Goal: Task Accomplishment & Management: Manage account settings

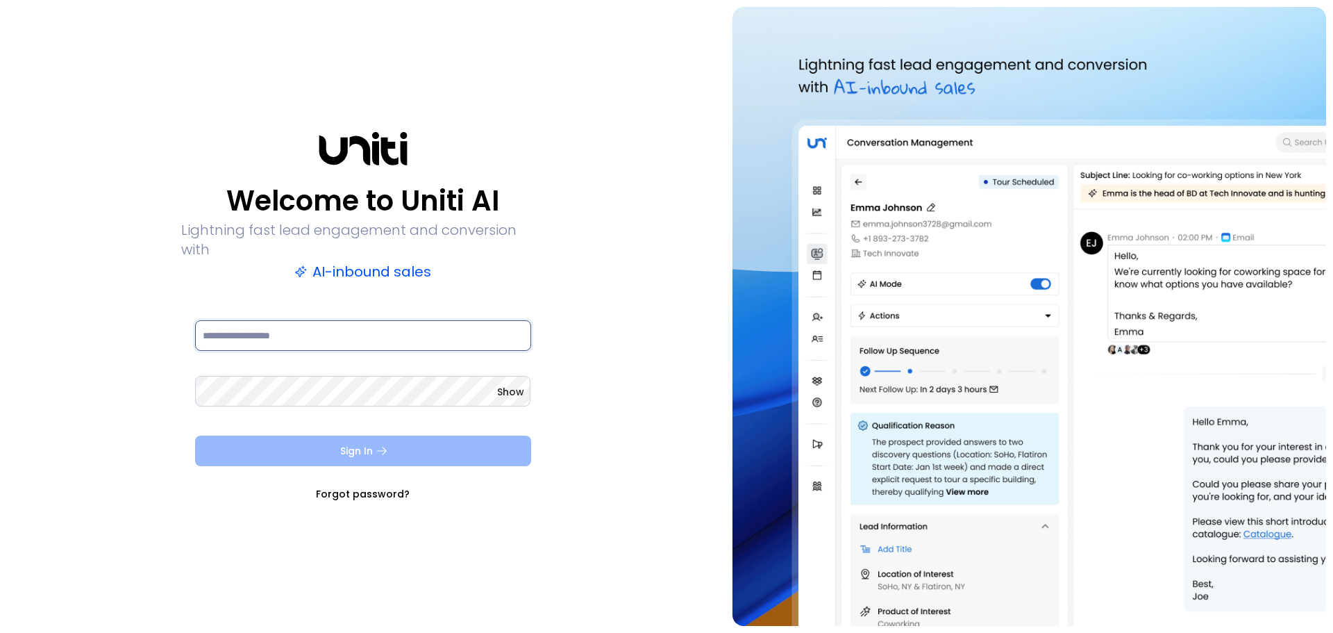
type input "**********"
click at [376, 444] on icon "submit" at bounding box center [382, 450] width 12 height 12
